Goal: Find specific page/section: Find specific page/section

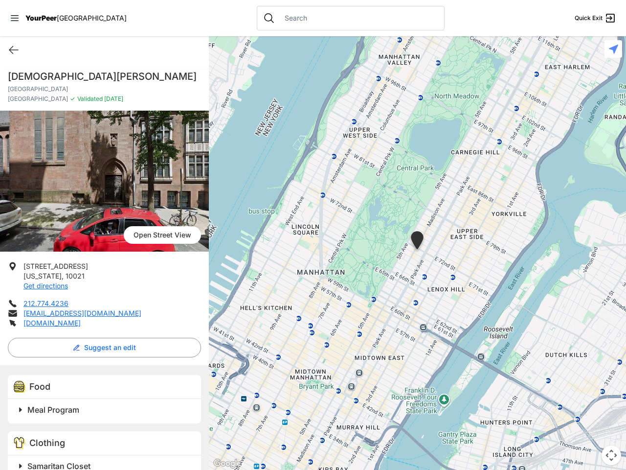
click at [15, 18] on icon at bounding box center [15, 18] width 8 height 6
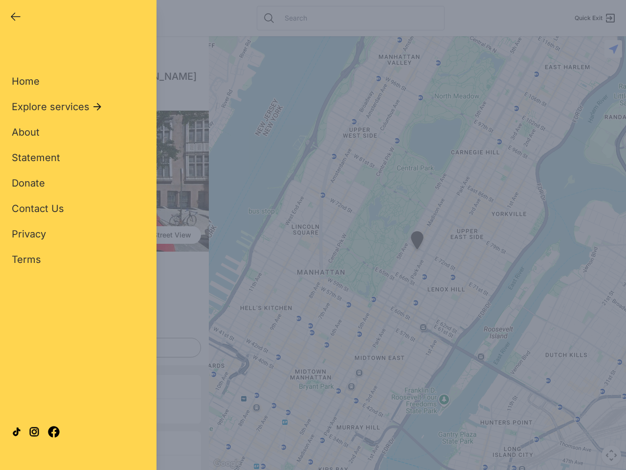
click at [14, 50] on div "Home Explore services About Statement Donate Contact Us Privacy Terms" at bounding box center [78, 154] width 133 height 223
click at [102, 347] on div "Single Adult Families Soup Kitchen Food Pantry Toiletries Restrooms Showers Lau…" at bounding box center [78, 224] width 133 height 362
click at [21, 410] on div at bounding box center [78, 431] width 133 height 53
click at [106, 410] on div at bounding box center [78, 431] width 133 height 53
click at [21, 464] on div "Close panel YourPeer [GEOGRAPHIC_DATA] Quick Exit Single Adult Families Soup Ki…" at bounding box center [78, 235] width 157 height 470
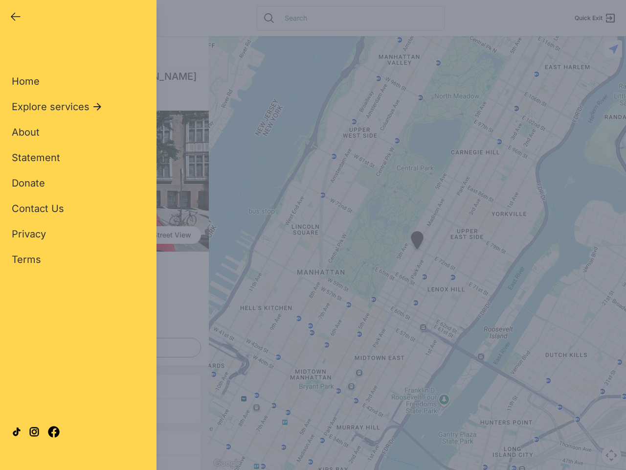
click at [106, 465] on div "Close panel YourPeer [GEOGRAPHIC_DATA] Quick Exit Single Adult Families Soup Ki…" at bounding box center [78, 235] width 157 height 470
click at [417, 253] on div "Close panel YourPeer [GEOGRAPHIC_DATA] Quick Exit Single Adult Families Soup Ki…" at bounding box center [313, 235] width 626 height 470
